Goal: Feedback & Contribution: Leave review/rating

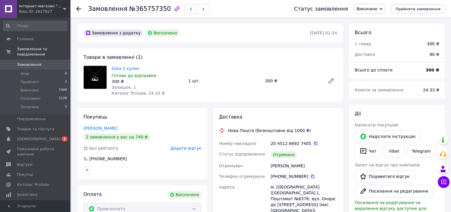
click at [185, 147] on span "Додати відгук" at bounding box center [186, 148] width 31 height 5
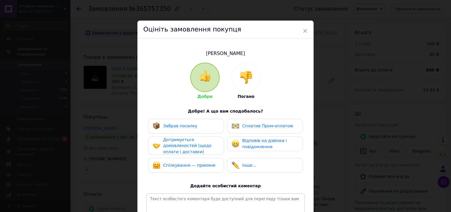
click at [194, 127] on div "Забрав посилку" at bounding box center [186, 126] width 67 height 8
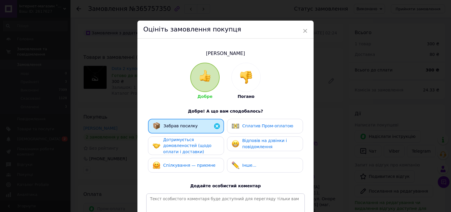
drag, startPoint x: 186, startPoint y: 146, endPoint x: 186, endPoint y: 149, distance: 3.5
click at [186, 146] on span "Дотримується домовленостей (щодо оплати і доставки)" at bounding box center [187, 145] width 48 height 17
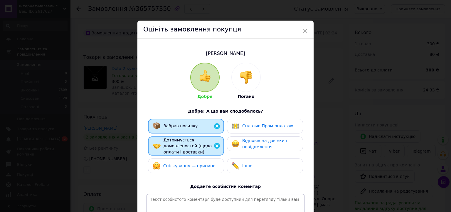
click at [188, 161] on div "Спілкування — приємне" at bounding box center [186, 165] width 76 height 15
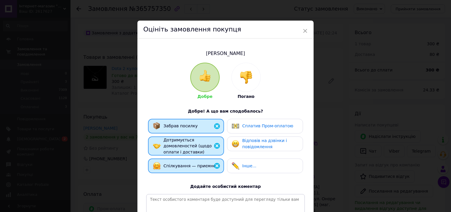
click at [259, 128] on span "Сплатив Пром-оплатою" at bounding box center [267, 125] width 51 height 5
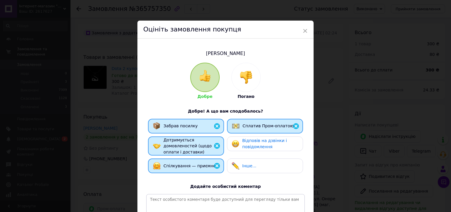
click at [259, 141] on span "Відповів на дзвінки і повідомлення" at bounding box center [264, 143] width 45 height 11
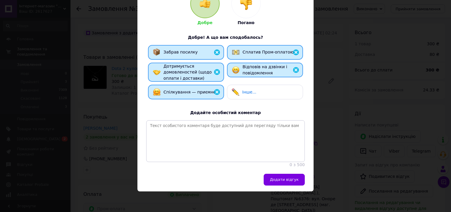
scroll to position [88, 0]
click at [277, 177] on span "Додати відгук" at bounding box center [284, 179] width 29 height 4
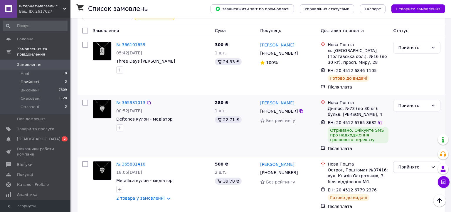
scroll to position [40, 0]
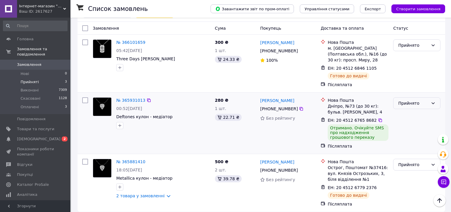
click at [402, 101] on div "Прийнято" at bounding box center [416, 103] width 47 height 12
click at [403, 109] on li "Виконано" at bounding box center [416, 110] width 47 height 11
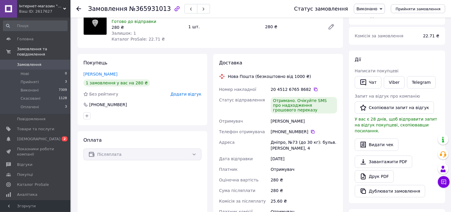
scroll to position [62, 0]
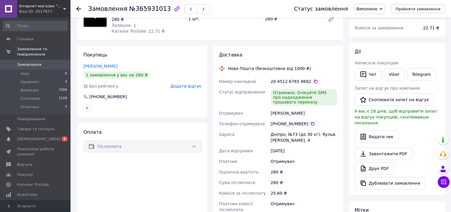
click at [188, 85] on span "Додати відгук" at bounding box center [186, 86] width 31 height 5
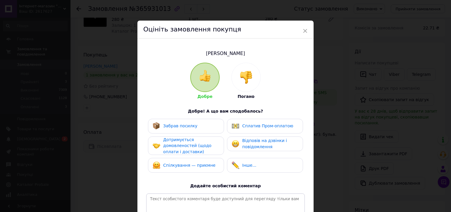
click at [190, 132] on div "Забрав посилку" at bounding box center [186, 126] width 76 height 15
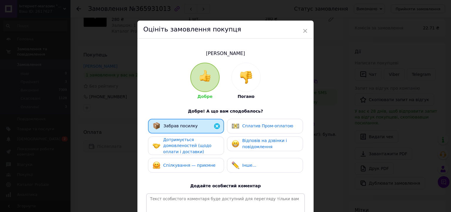
click at [188, 140] on span "Дотримується домовленостей (щодо оплати і доставки)" at bounding box center [187, 145] width 48 height 17
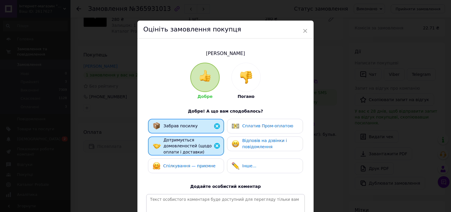
click at [186, 154] on div "Дотримується домовленостей (щодо оплати і доставки)" at bounding box center [186, 145] width 76 height 19
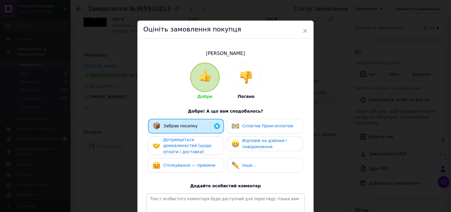
drag, startPoint x: 202, startPoint y: 144, endPoint x: 201, endPoint y: 150, distance: 6.0
click at [202, 146] on span "Дотримується домовленостей (щодо оплати і доставки)" at bounding box center [187, 145] width 48 height 17
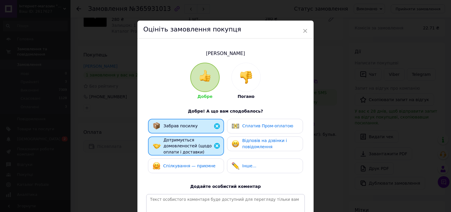
click at [200, 162] on div "Спілкування — приємне" at bounding box center [184, 166] width 63 height 8
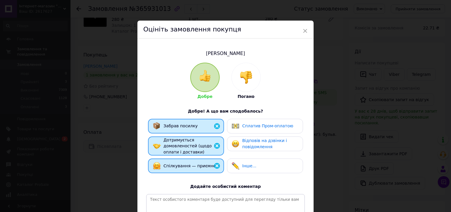
click at [245, 148] on span "Відповів на дзвінки і повідомлення" at bounding box center [264, 143] width 45 height 11
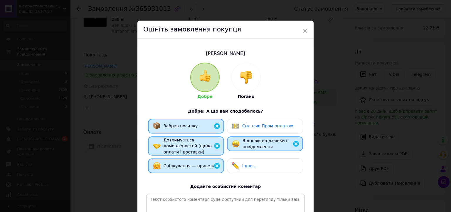
scroll to position [88, 0]
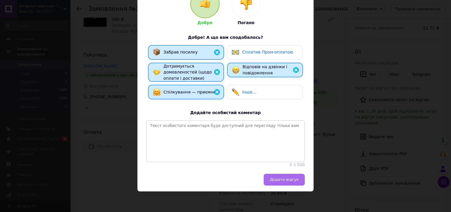
click at [291, 178] on span "Додати відгук" at bounding box center [284, 179] width 29 height 4
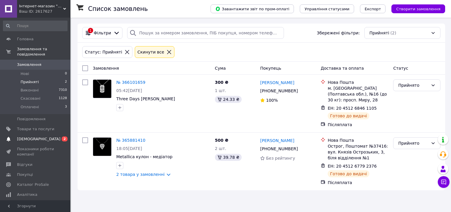
click at [28, 136] on span "[DEMOGRAPHIC_DATA]" at bounding box center [38, 138] width 43 height 5
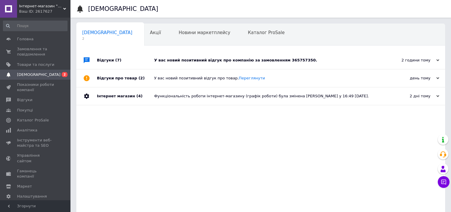
click at [171, 60] on div "У вас новий позитивний відгук про компанію за замовленням 365757350." at bounding box center [267, 60] width 226 height 5
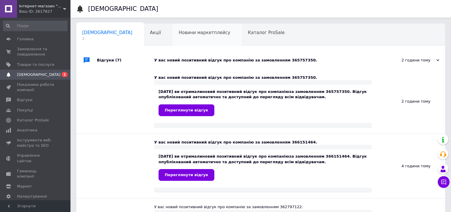
click at [179, 32] on span "Новини маркетплейсу" at bounding box center [205, 32] width 52 height 5
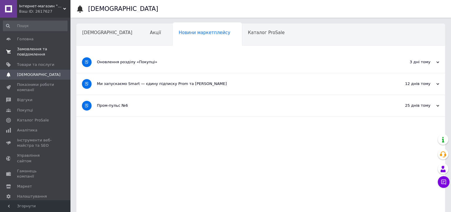
click at [19, 51] on span "Замовлення та повідомлення" at bounding box center [35, 51] width 37 height 11
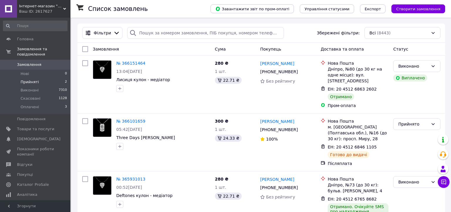
click at [40, 78] on li "Прийняті 2" at bounding box center [35, 82] width 70 height 8
